Goal: Find specific page/section: Find specific page/section

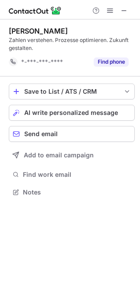
scroll to position [186, 140]
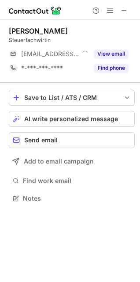
scroll to position [192, 140]
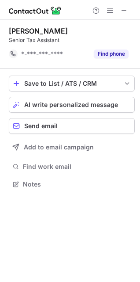
scroll to position [178, 140]
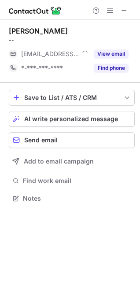
scroll to position [192, 140]
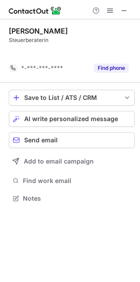
scroll to position [178, 140]
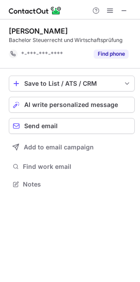
scroll to position [178, 140]
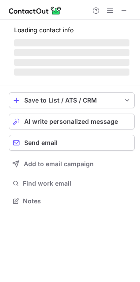
scroll to position [192, 140]
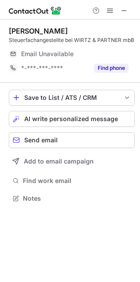
scroll to position [192, 140]
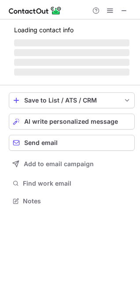
scroll to position [195, 140]
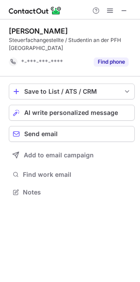
scroll to position [186, 140]
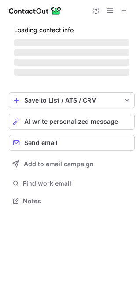
scroll to position [200, 140]
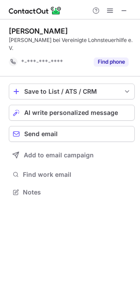
scroll to position [178, 140]
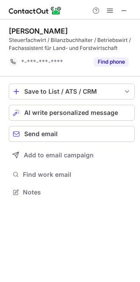
scroll to position [186, 140]
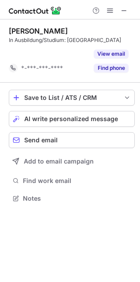
scroll to position [178, 140]
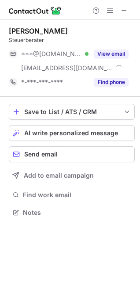
scroll to position [206, 140]
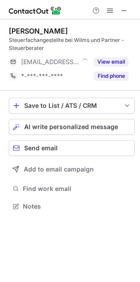
scroll to position [200, 140]
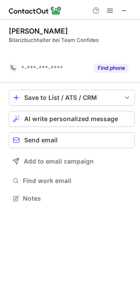
scroll to position [178, 140]
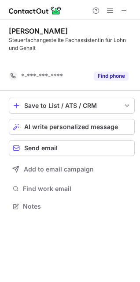
scroll to position [186, 140]
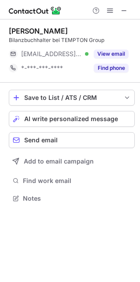
scroll to position [192, 140]
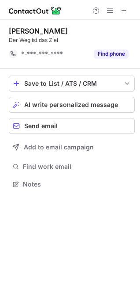
scroll to position [178, 140]
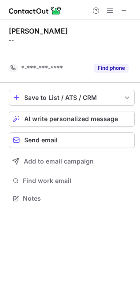
scroll to position [178, 140]
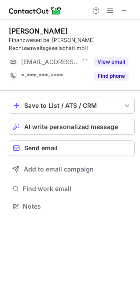
scroll to position [200, 140]
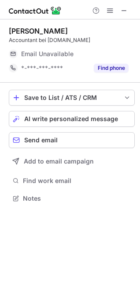
scroll to position [192, 140]
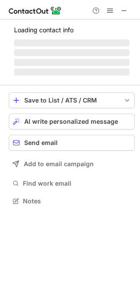
scroll to position [192, 140]
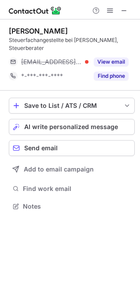
scroll to position [200, 140]
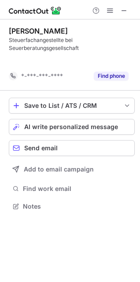
scroll to position [186, 140]
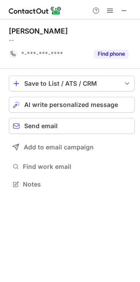
scroll to position [178, 140]
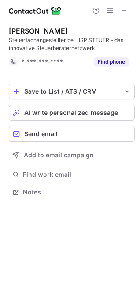
scroll to position [186, 140]
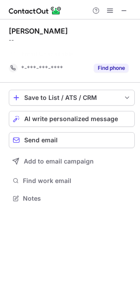
scroll to position [178, 140]
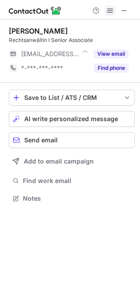
scroll to position [192, 140]
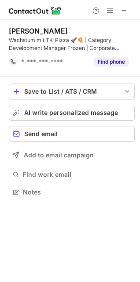
scroll to position [186, 140]
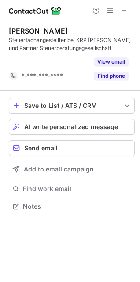
scroll to position [186, 140]
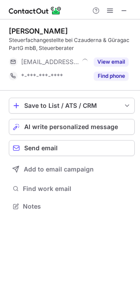
scroll to position [200, 140]
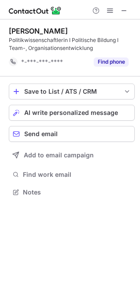
scroll to position [186, 140]
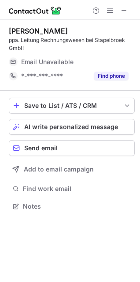
scroll to position [200, 140]
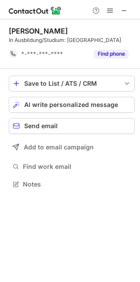
scroll to position [186, 140]
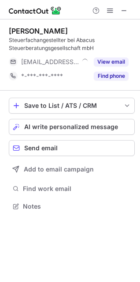
scroll to position [200, 140]
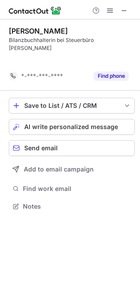
scroll to position [178, 140]
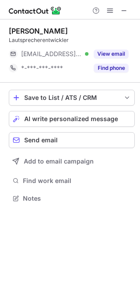
scroll to position [192, 140]
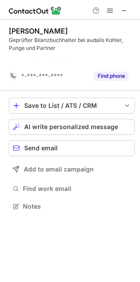
scroll to position [186, 140]
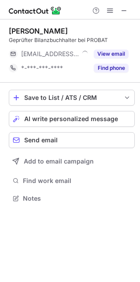
scroll to position [192, 140]
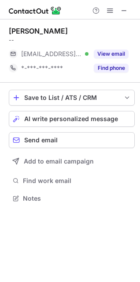
scroll to position [192, 140]
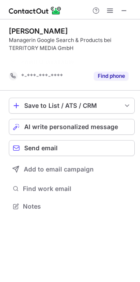
scroll to position [186, 140]
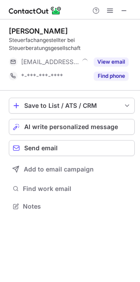
scroll to position [200, 140]
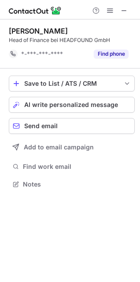
scroll to position [178, 140]
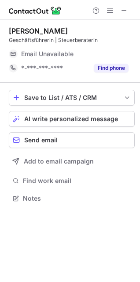
scroll to position [192, 140]
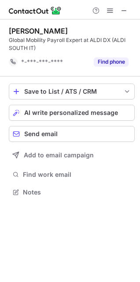
scroll to position [186, 140]
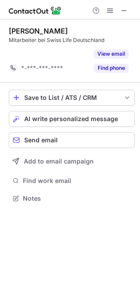
scroll to position [178, 140]
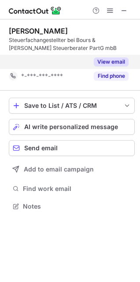
scroll to position [186, 140]
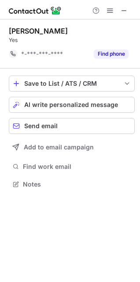
scroll to position [178, 140]
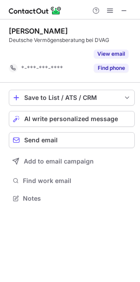
scroll to position [178, 140]
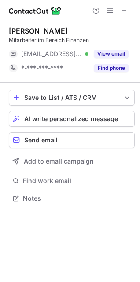
scroll to position [192, 140]
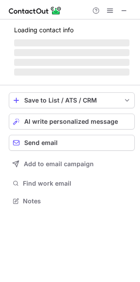
scroll to position [195, 140]
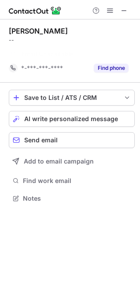
scroll to position [178, 140]
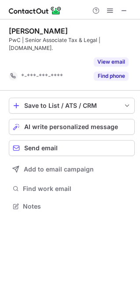
scroll to position [178, 140]
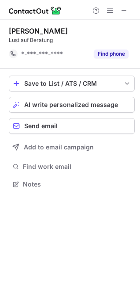
scroll to position [178, 140]
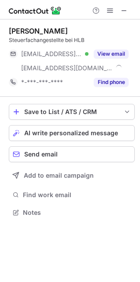
scroll to position [206, 140]
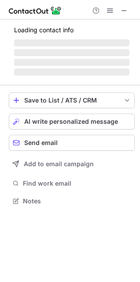
scroll to position [192, 140]
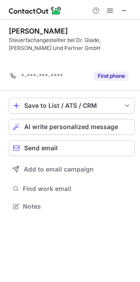
scroll to position [186, 140]
